Goal: Check status

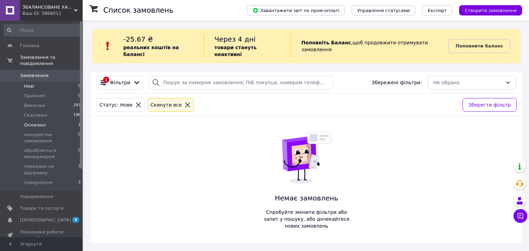
click at [56, 121] on li "Оплачені 1" at bounding box center [42, 126] width 85 height 10
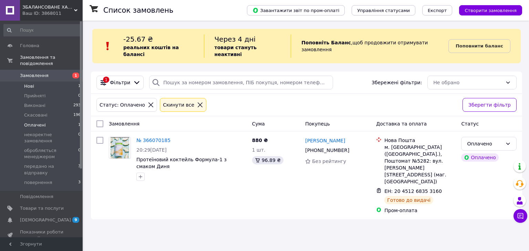
click at [48, 82] on li "Нові 1" at bounding box center [42, 87] width 85 height 10
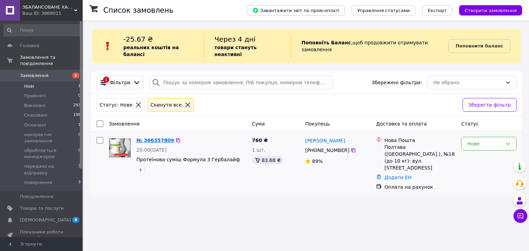
click at [162, 138] on link "№ 366357809" at bounding box center [155, 141] width 38 height 6
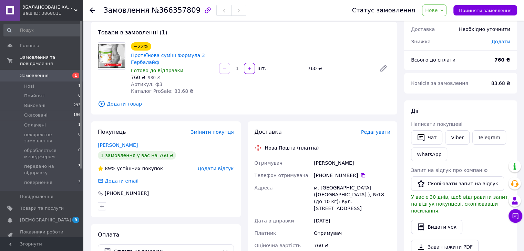
scroll to position [138, 0]
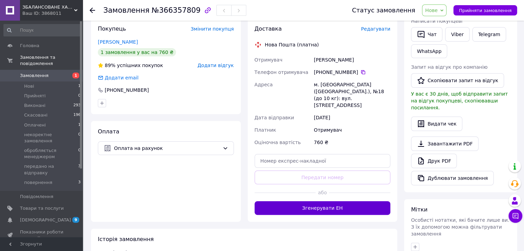
click at [322, 201] on button "Згенерувати ЕН" at bounding box center [322, 208] width 136 height 14
